Goal: Task Accomplishment & Management: Use online tool/utility

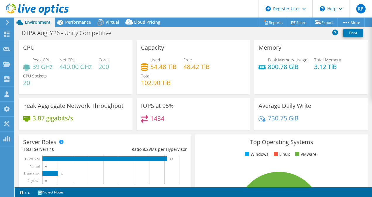
select select "USD"
